Goal: Find specific page/section

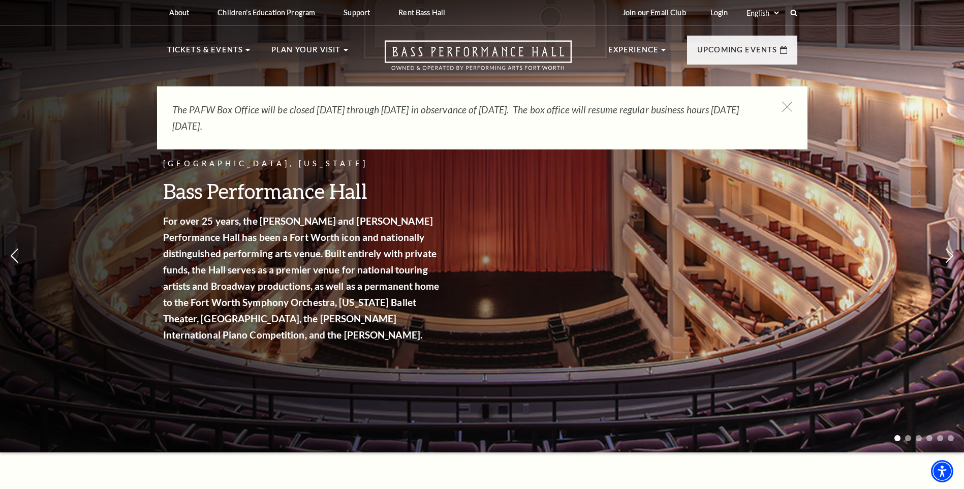
click at [779, 271] on div "Fort Worth, Texas Bass Performance Hall For over 25 years, the Nancy Lee and Pe…" at bounding box center [482, 223] width 964 height 458
click at [868, 282] on div "Fort Worth, Texas Bass Performance Hall For over 25 years, the Nancy Lee and Pe…" at bounding box center [482, 223] width 964 height 458
click at [789, 107] on icon at bounding box center [786, 107] width 13 height 13
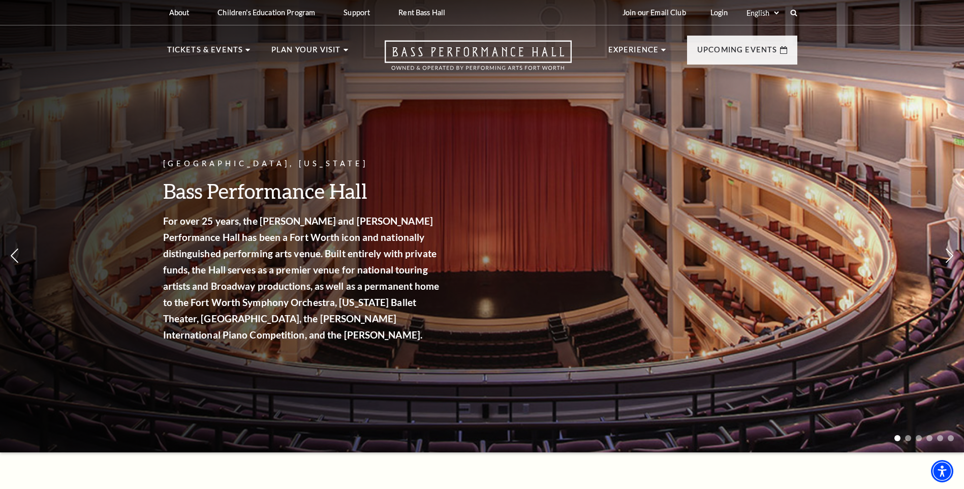
click at [671, 241] on div "Fort Worth, Texas Bass Performance Hall For over 25 years, the Nancy Lee and Pe…" at bounding box center [482, 223] width 964 height 458
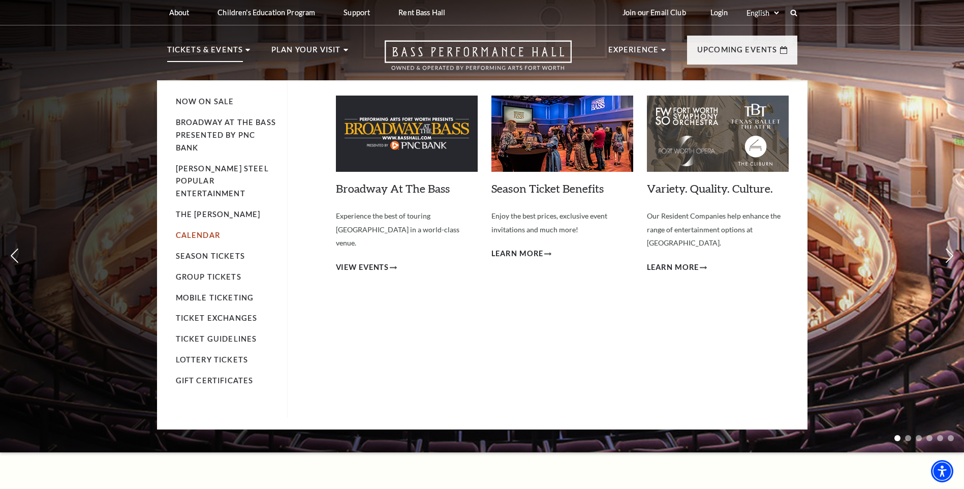
click at [206, 231] on link "Calendar" at bounding box center [198, 235] width 44 height 9
